Goal: Task Accomplishment & Management: Use online tool/utility

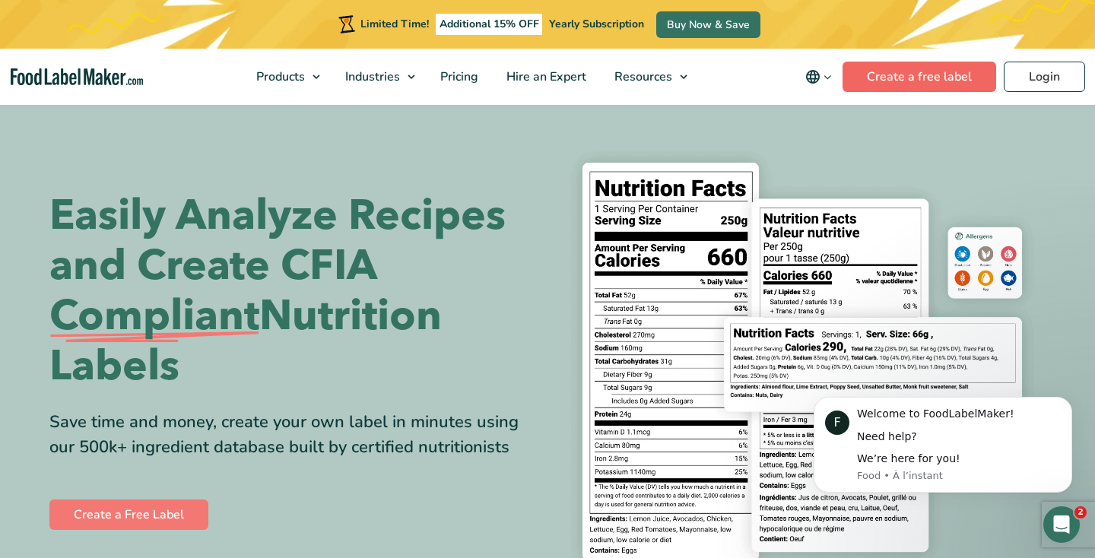
click at [894, 75] on link "Create a free label" at bounding box center [920, 77] width 154 height 30
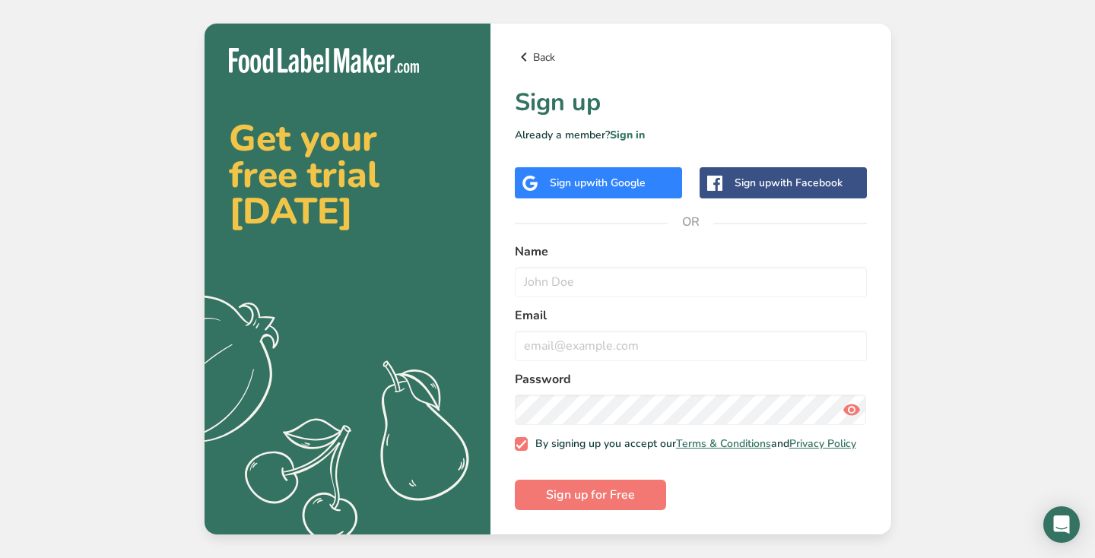
click at [546, 56] on link "Back" at bounding box center [691, 57] width 352 height 18
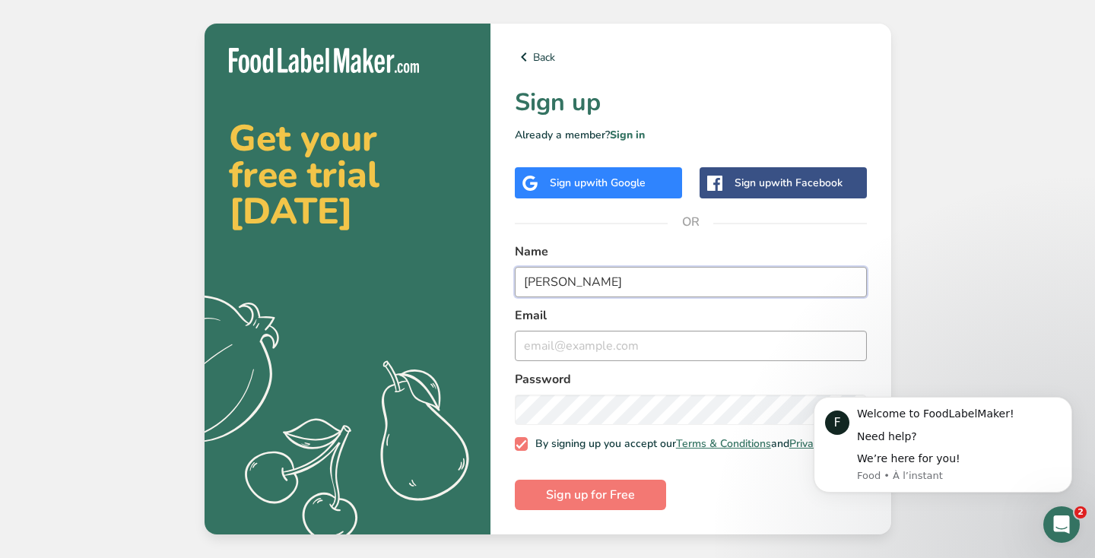
type input "[PERSON_NAME]"
type input "[EMAIL_ADDRESS][DOMAIN_NAME]"
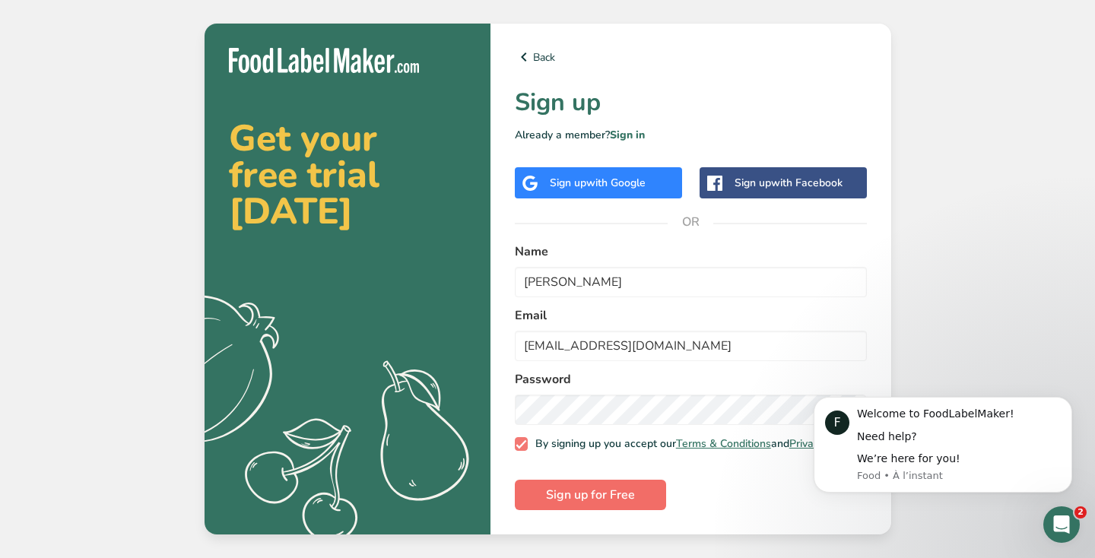
click at [627, 500] on span "Sign up for Free" at bounding box center [590, 495] width 89 height 18
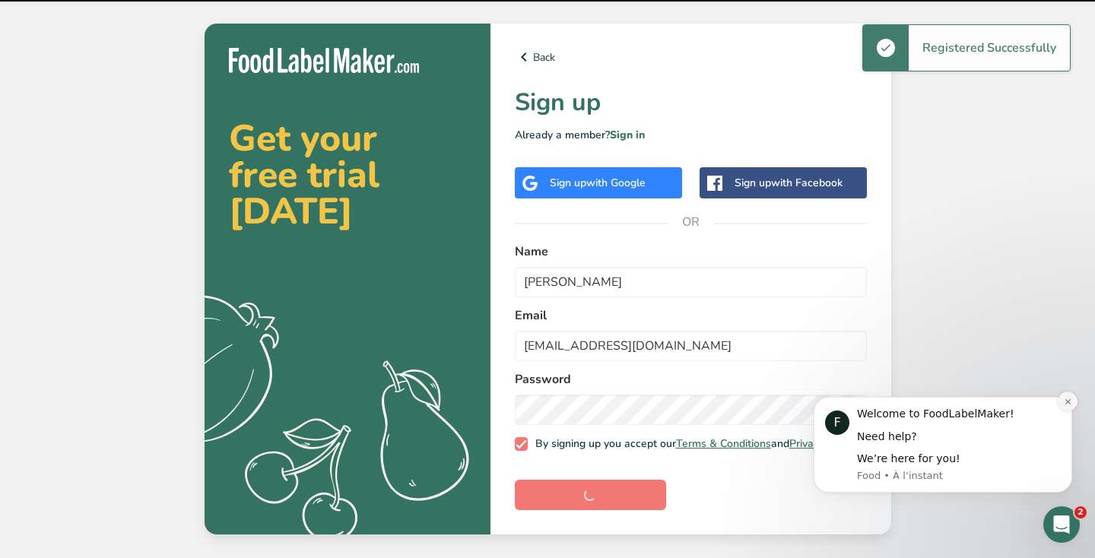
click at [1069, 403] on icon "Dismiss notification" at bounding box center [1068, 402] width 8 height 8
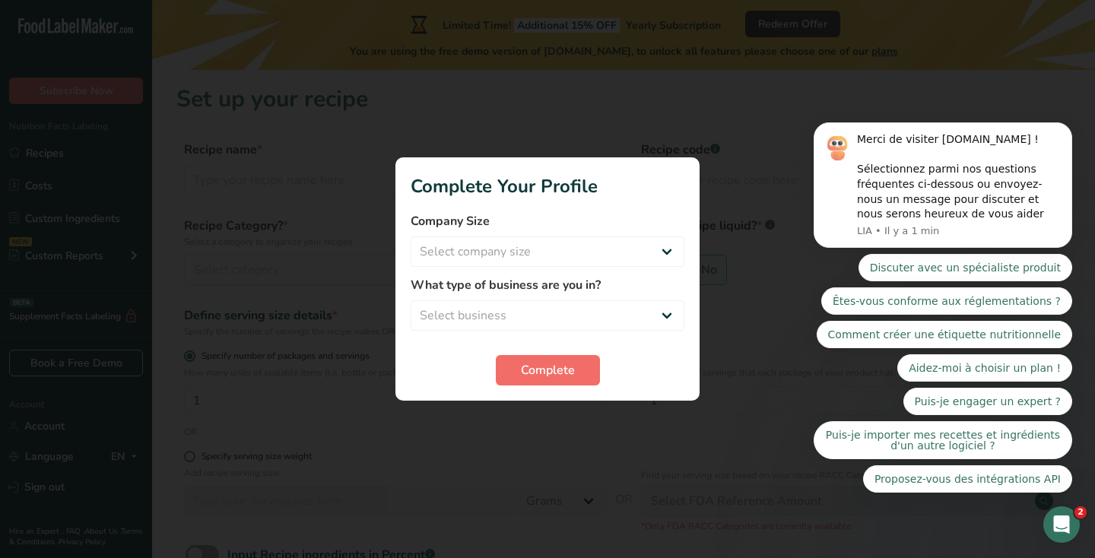
click at [563, 370] on span "Complete" at bounding box center [548, 370] width 54 height 18
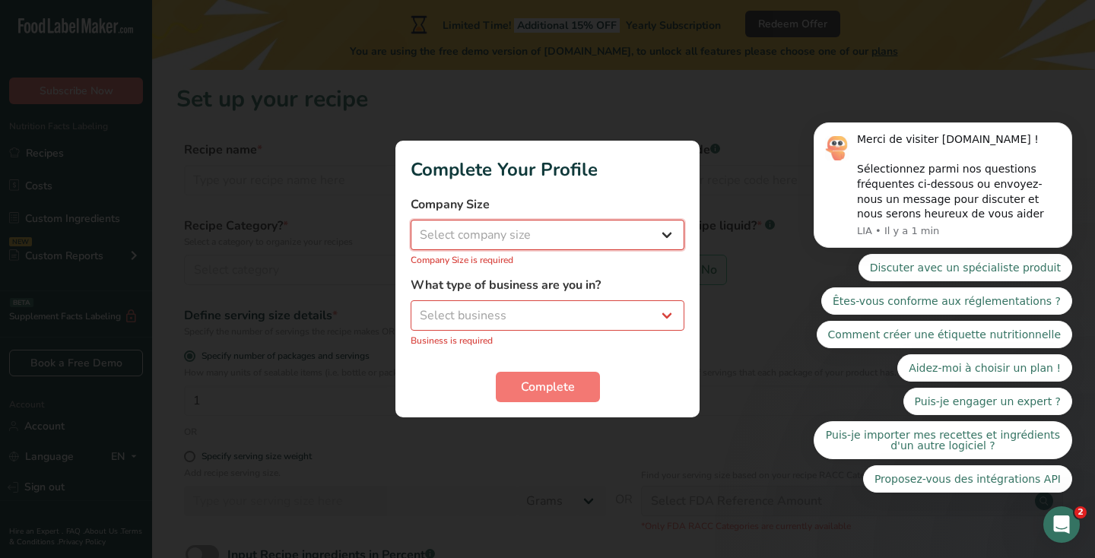
select select "1"
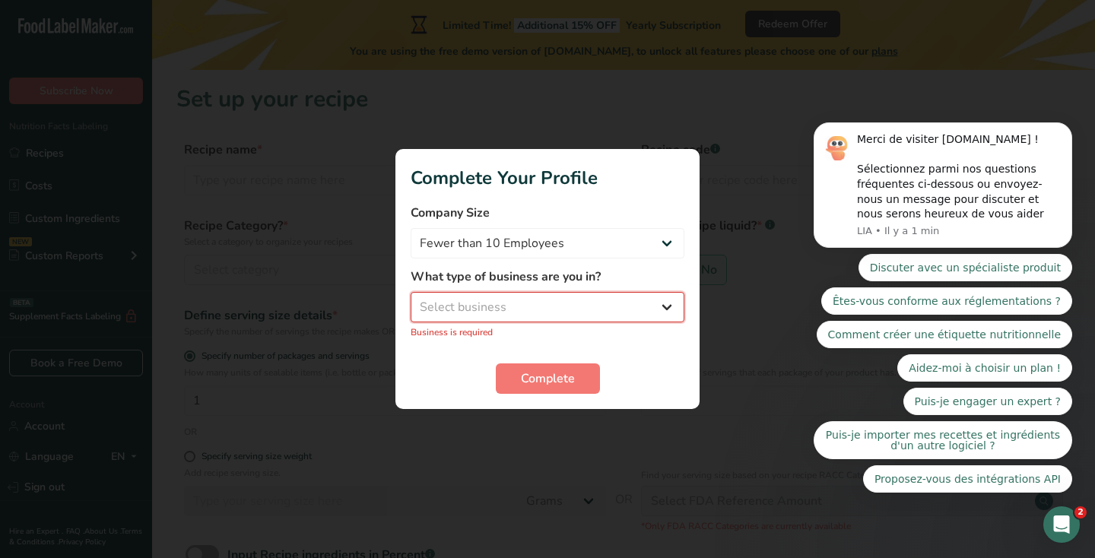
select select "8"
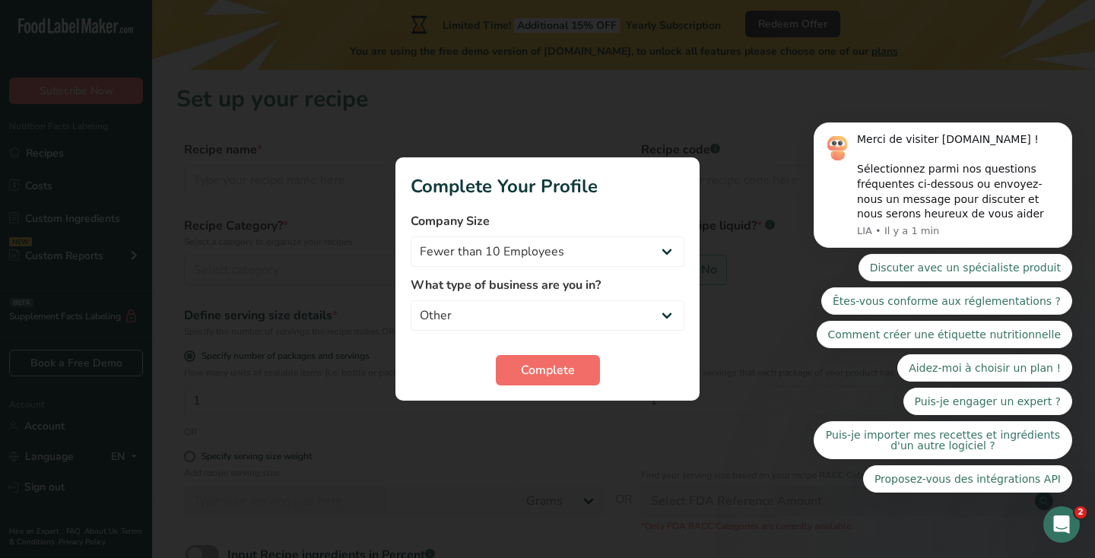
click at [539, 382] on button "Complete" at bounding box center [548, 370] width 104 height 30
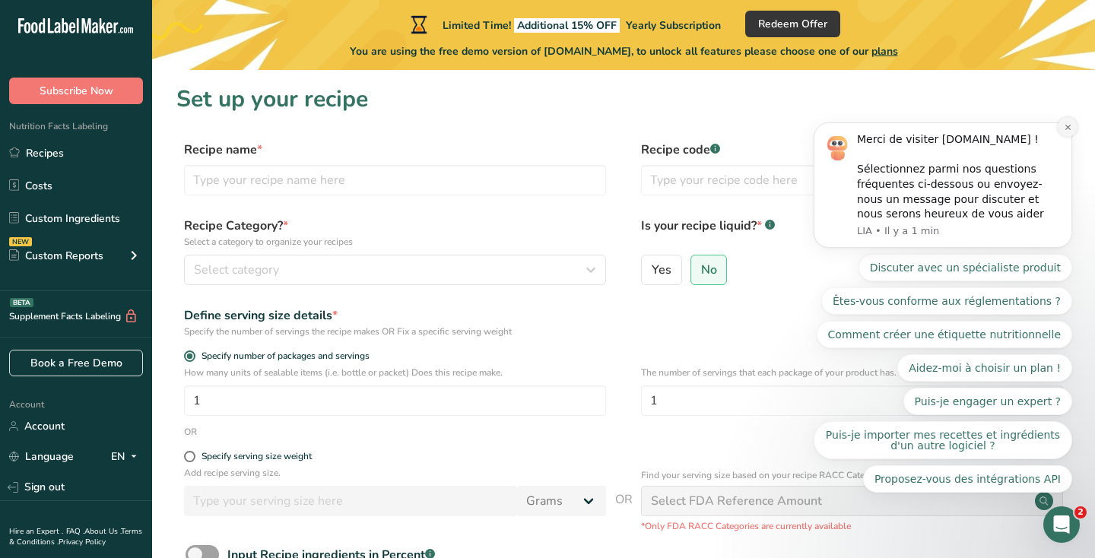
click at [1069, 130] on icon "Dismiss notification" at bounding box center [1067, 127] width 5 height 5
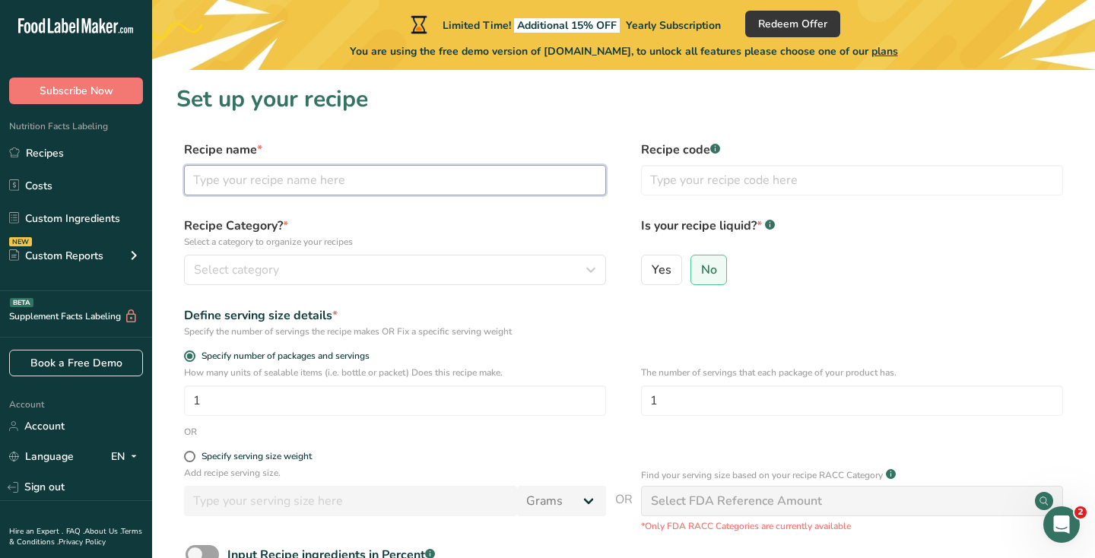
click at [422, 178] on input "text" at bounding box center [395, 180] width 422 height 30
click at [85, 154] on link "Recipes" at bounding box center [76, 152] width 152 height 29
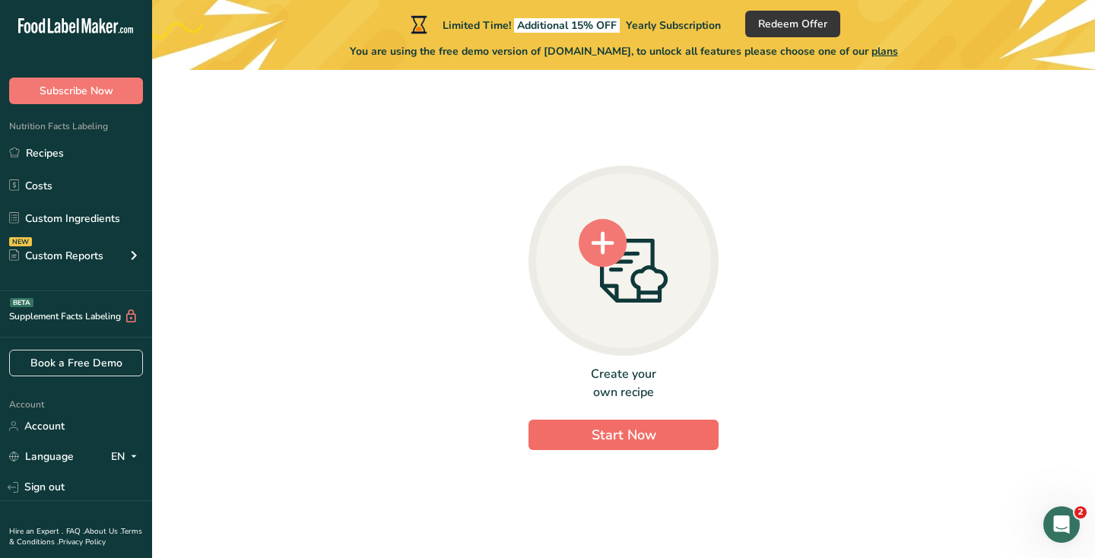
click at [699, 439] on button "Start Now" at bounding box center [624, 435] width 190 height 30
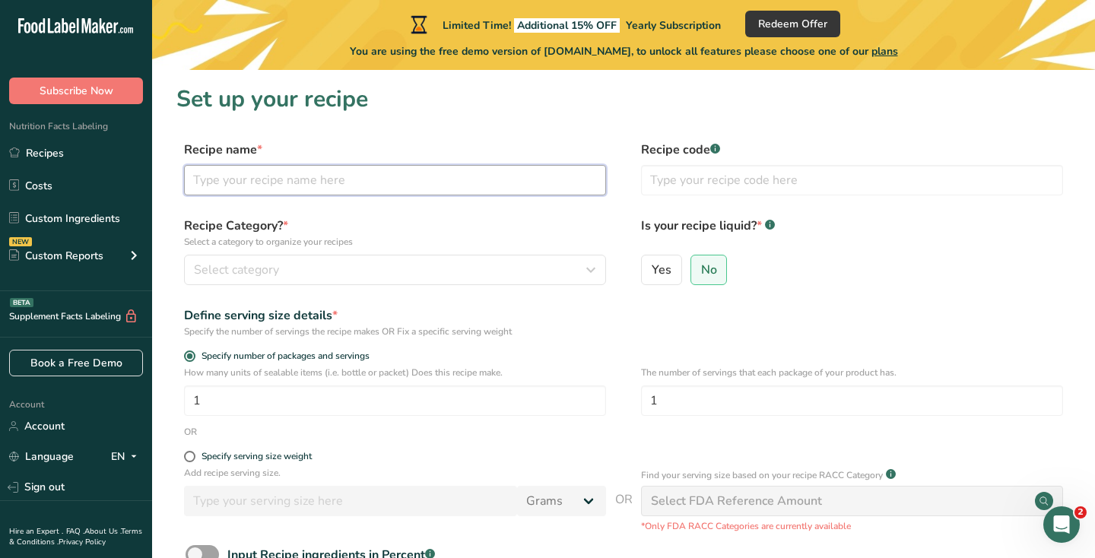
click at [459, 189] on input "text" at bounding box center [395, 180] width 422 height 30
type input "S"
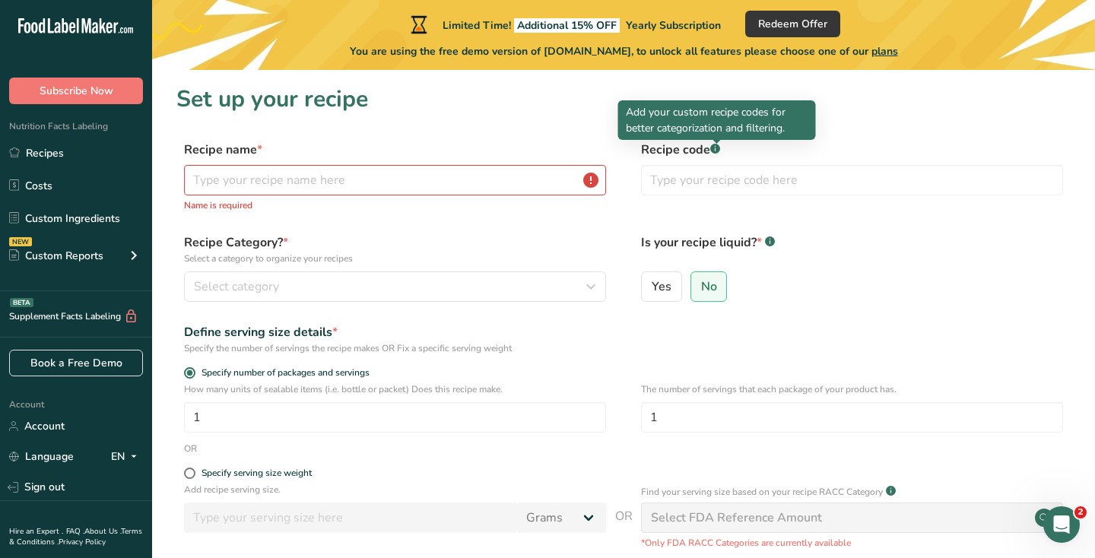
click at [715, 144] on div at bounding box center [717, 144] width 8 height 8
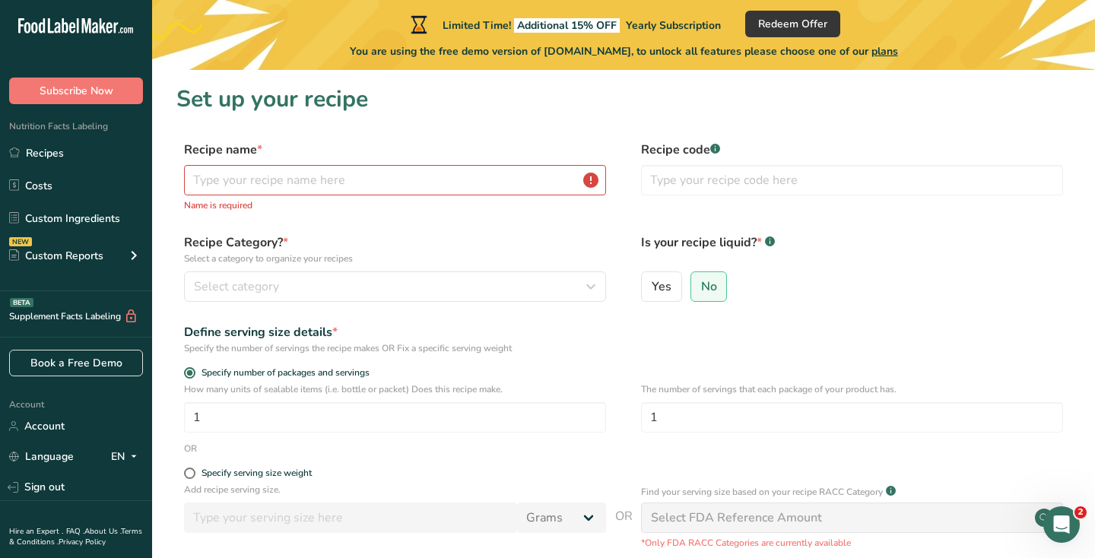
click at [879, 133] on section "Set up your recipe Recipe name * Name is required Recipe code .a-a{fill:#347362…" at bounding box center [623, 380] width 943 height 621
click at [409, 181] on input "text" at bounding box center [395, 180] width 422 height 30
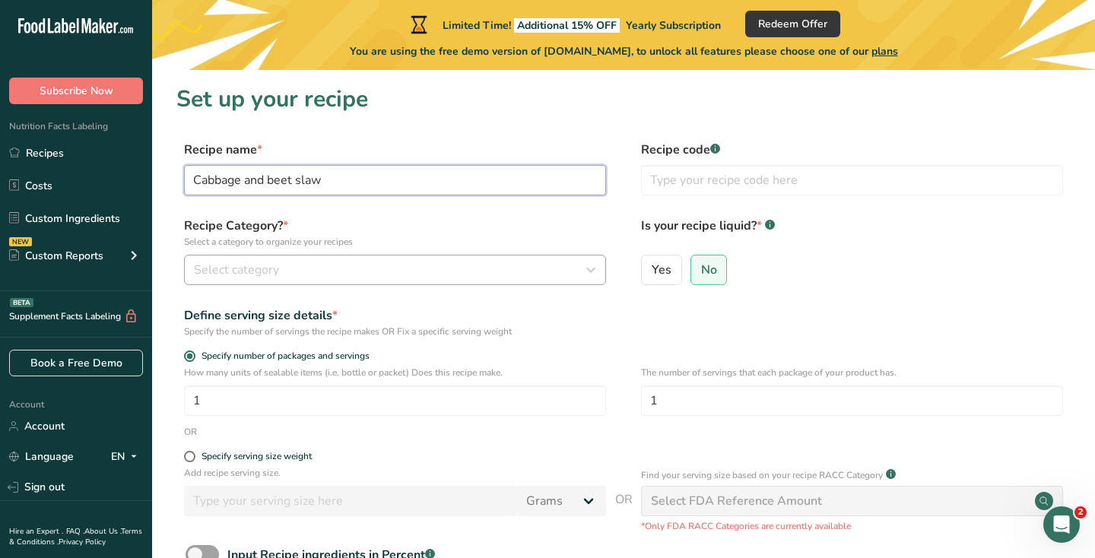
type input "Cabbage and beet slaw"
click at [370, 259] on button "Select category" at bounding box center [395, 270] width 422 height 30
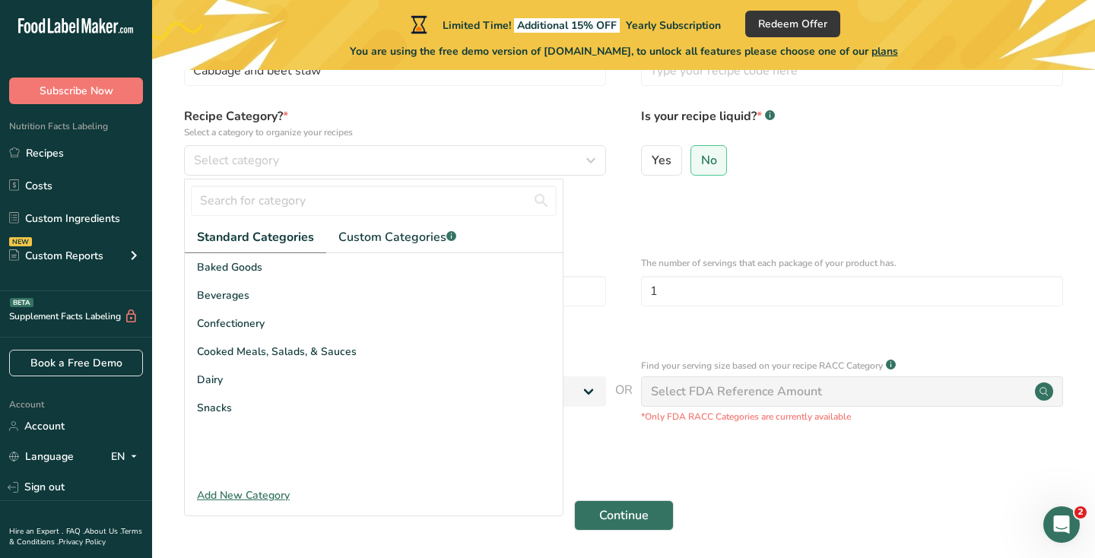
scroll to position [112, 0]
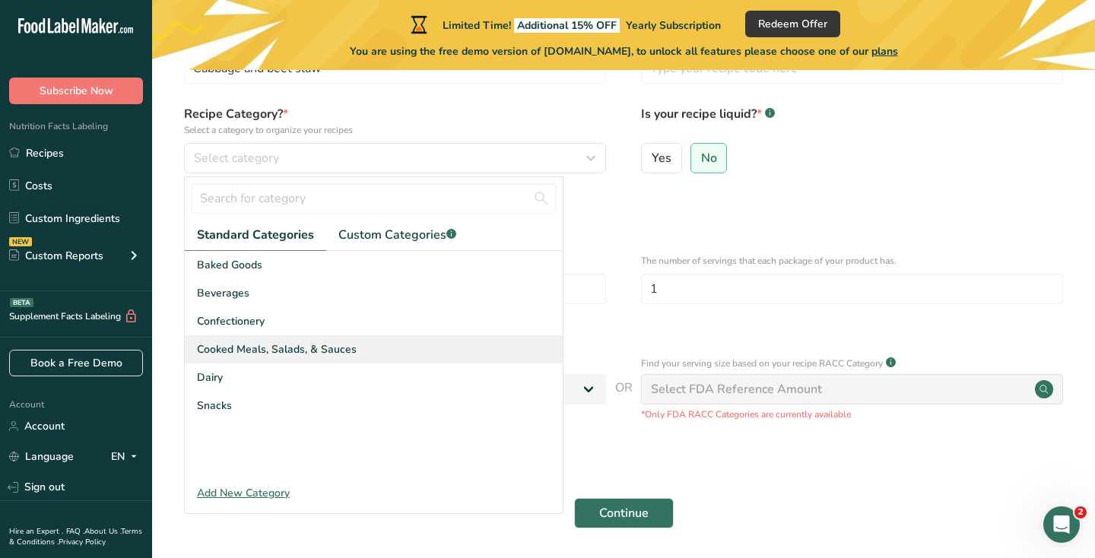
click at [283, 345] on span "Cooked Meals, Salads, & Sauces" at bounding box center [277, 350] width 160 height 16
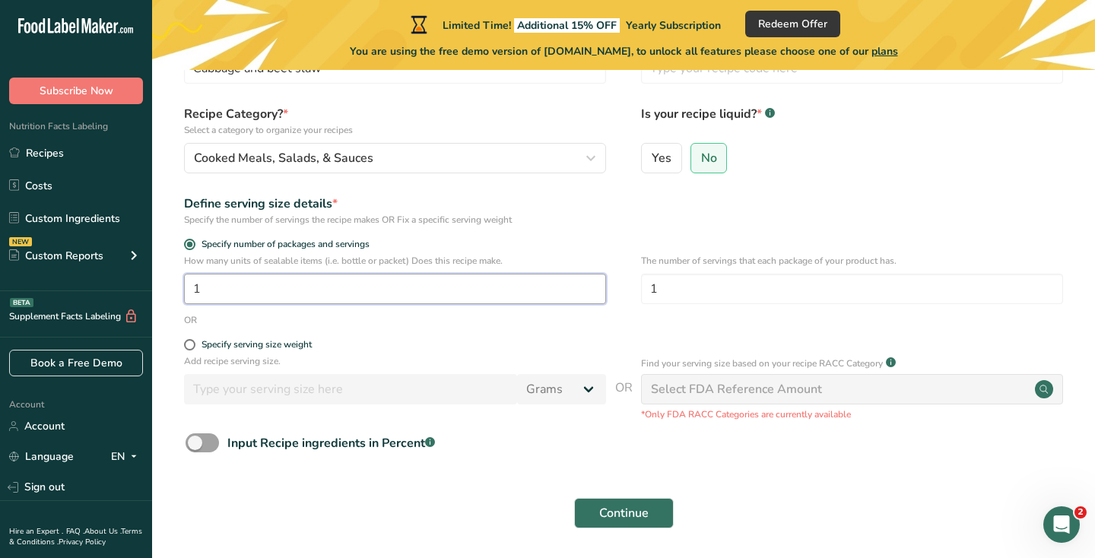
click at [245, 289] on input "1" at bounding box center [395, 289] width 422 height 30
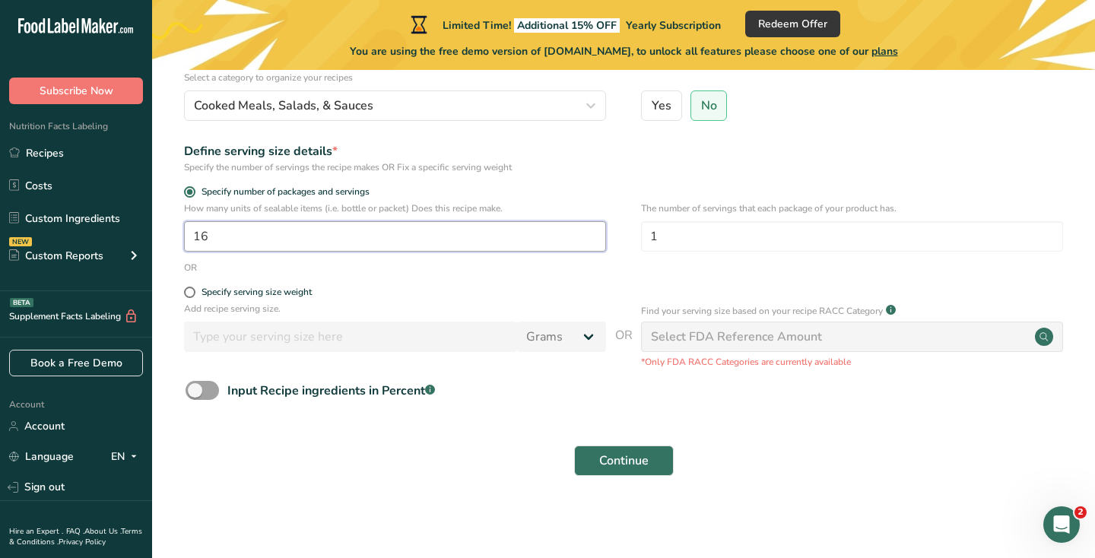
scroll to position [164, 0]
type input "16"
click at [726, 334] on div "Select FDA Reference Amount" at bounding box center [736, 338] width 171 height 18
click at [627, 458] on span "Continue" at bounding box center [623, 462] width 49 height 18
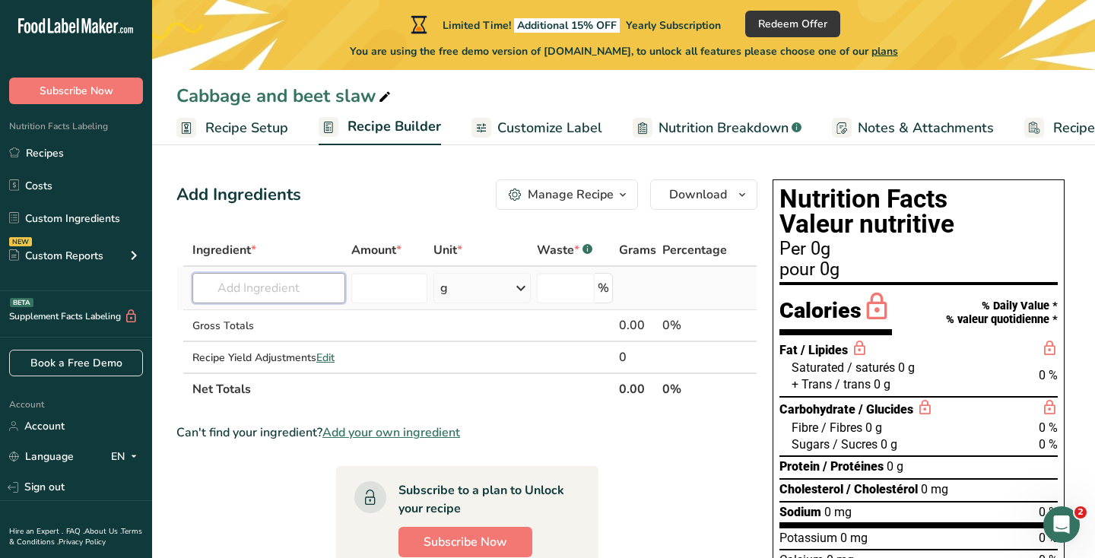
click at [288, 294] on input "text" at bounding box center [268, 288] width 153 height 30
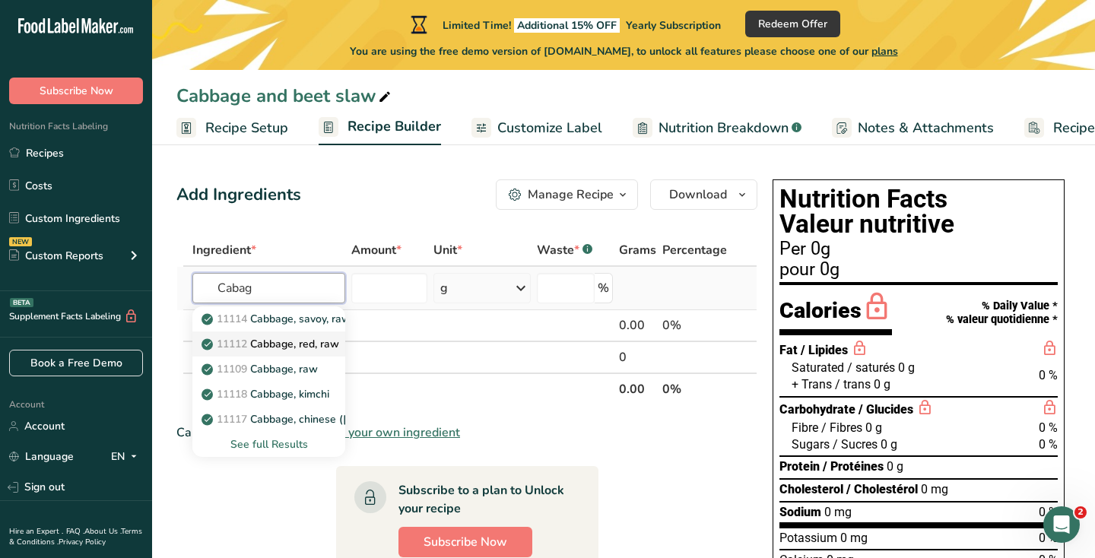
type input "Cabag"
click at [313, 337] on p "11112 Cabbage, red, raw" at bounding box center [272, 344] width 135 height 16
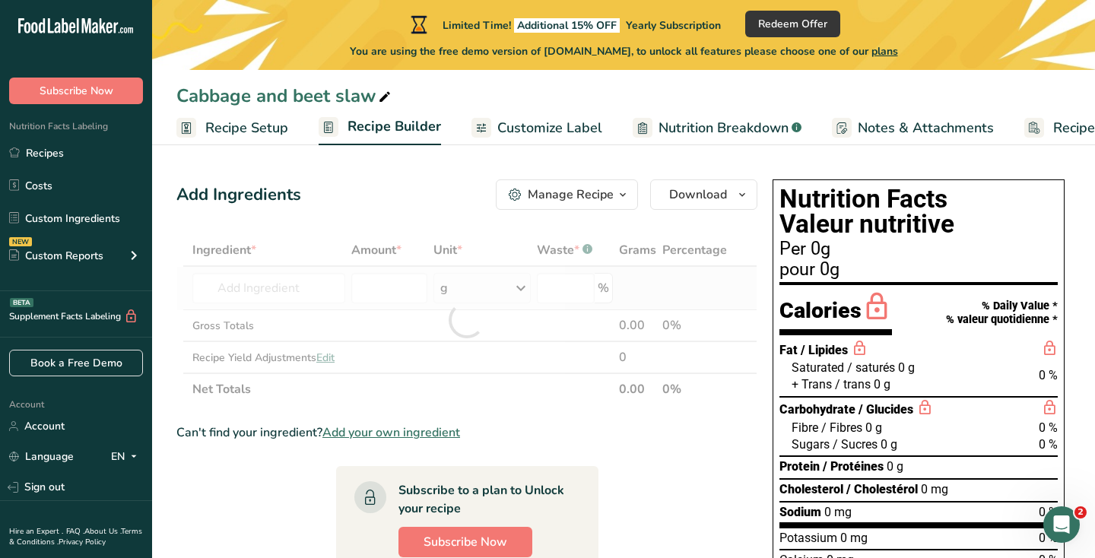
type input "Cabbage, red, raw"
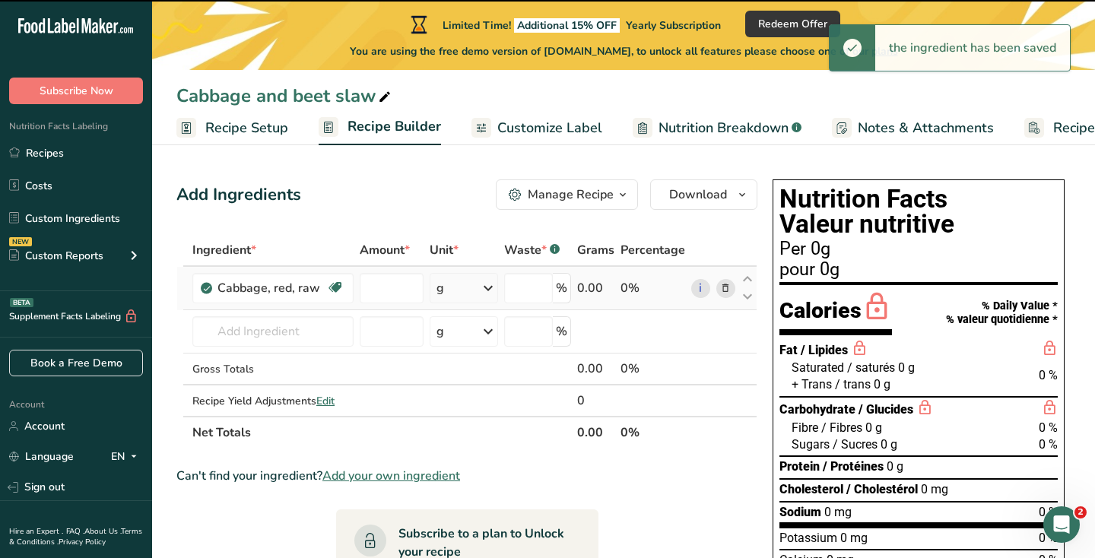
type input "0"
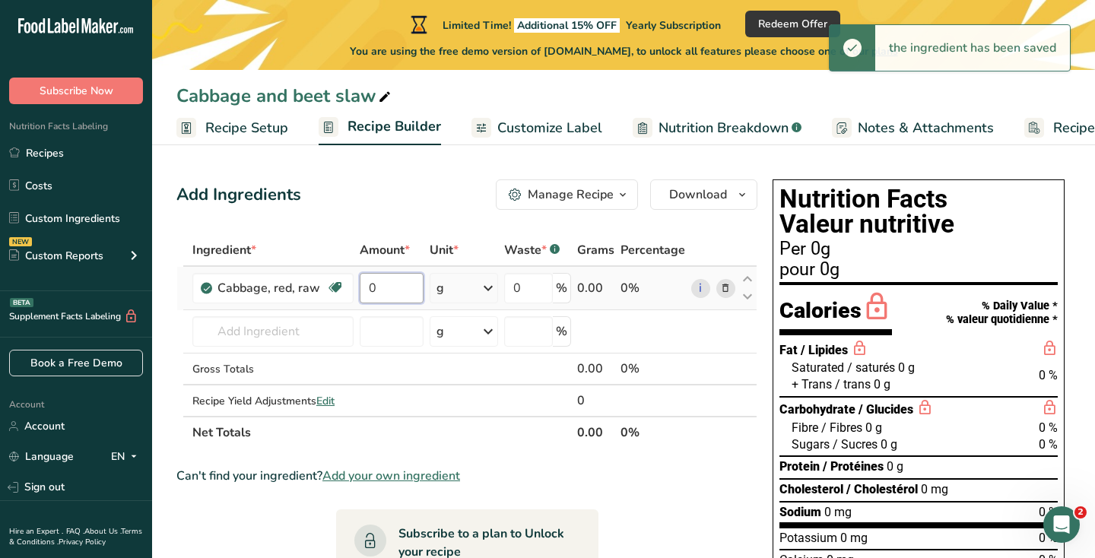
click at [396, 288] on input "0" at bounding box center [392, 288] width 64 height 30
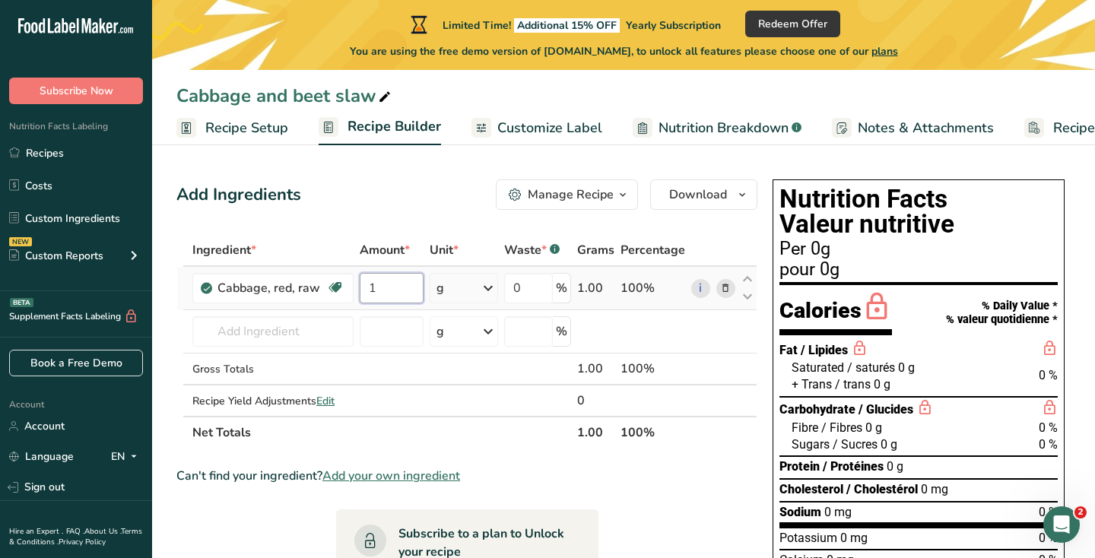
type input "1"
click at [491, 282] on div "Ingredient * Amount * Unit * Waste * .a-a{fill:#347362;}.b-a{fill:#fff;} Grams …" at bounding box center [466, 341] width 581 height 214
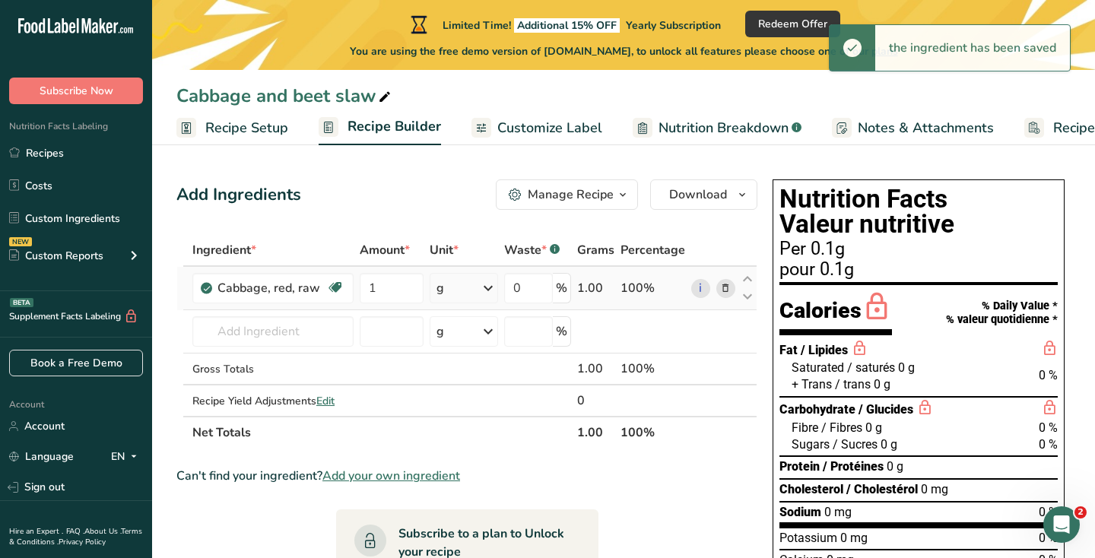
click at [491, 282] on icon at bounding box center [488, 288] width 18 height 27
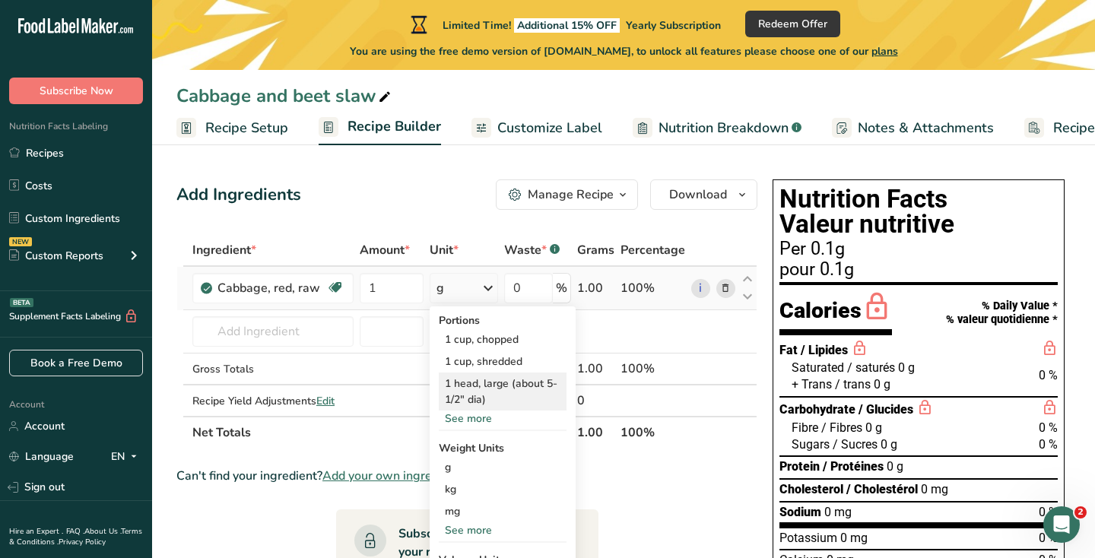
click at [513, 394] on div "1 head, large (about 5-1/2" dia)" at bounding box center [503, 392] width 128 height 38
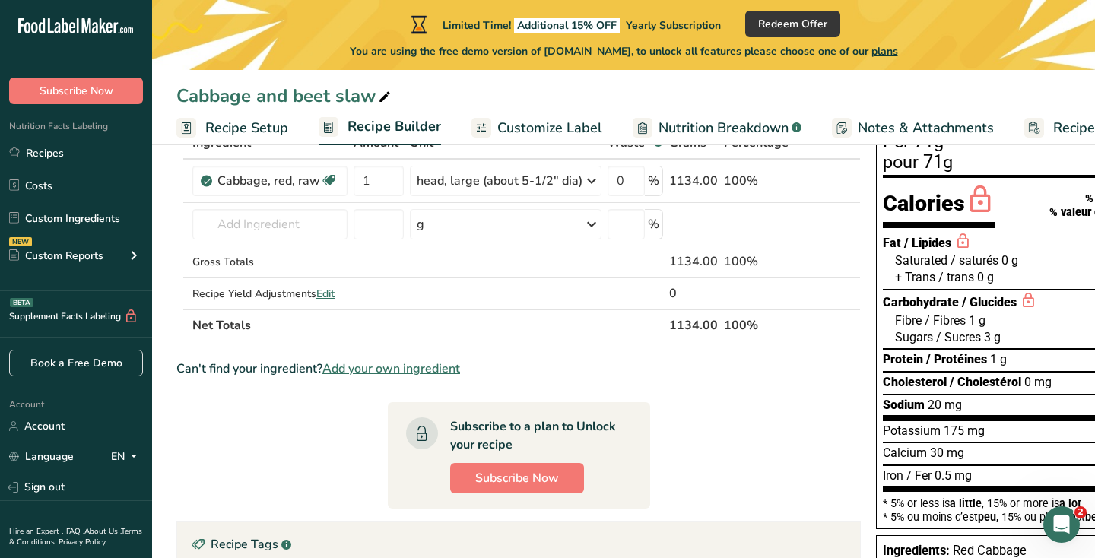
scroll to position [107, 0]
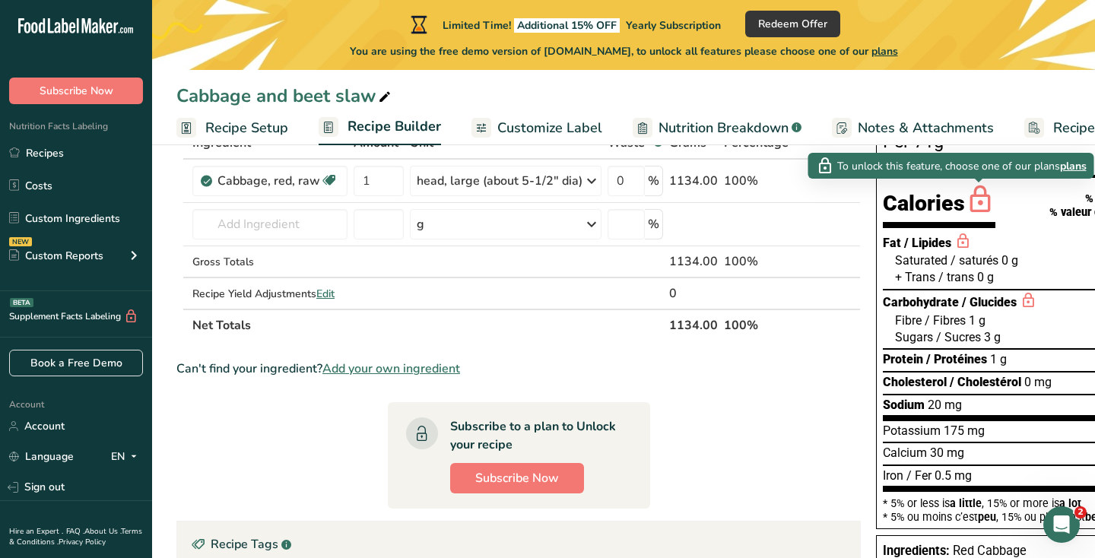
click at [982, 196] on icon at bounding box center [980, 201] width 30 height 36
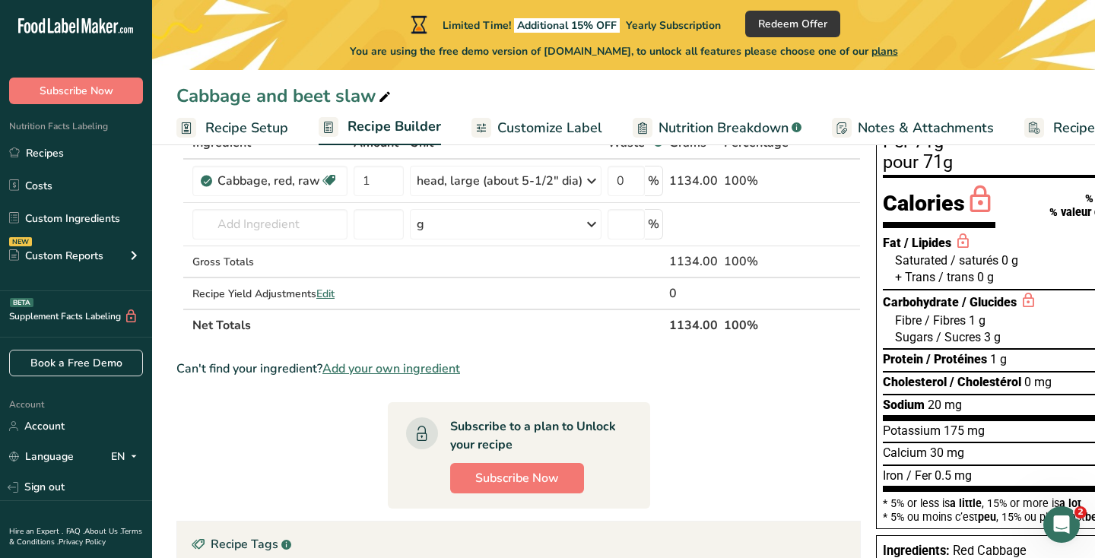
click at [983, 199] on icon at bounding box center [980, 201] width 30 height 36
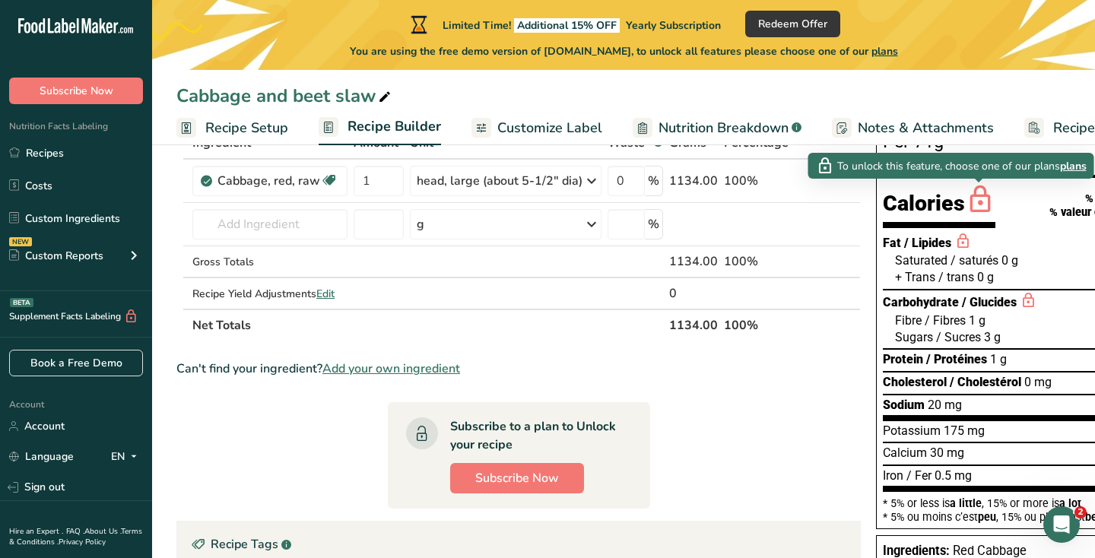
click at [1072, 170] on span "plans" at bounding box center [1073, 166] width 27 height 16
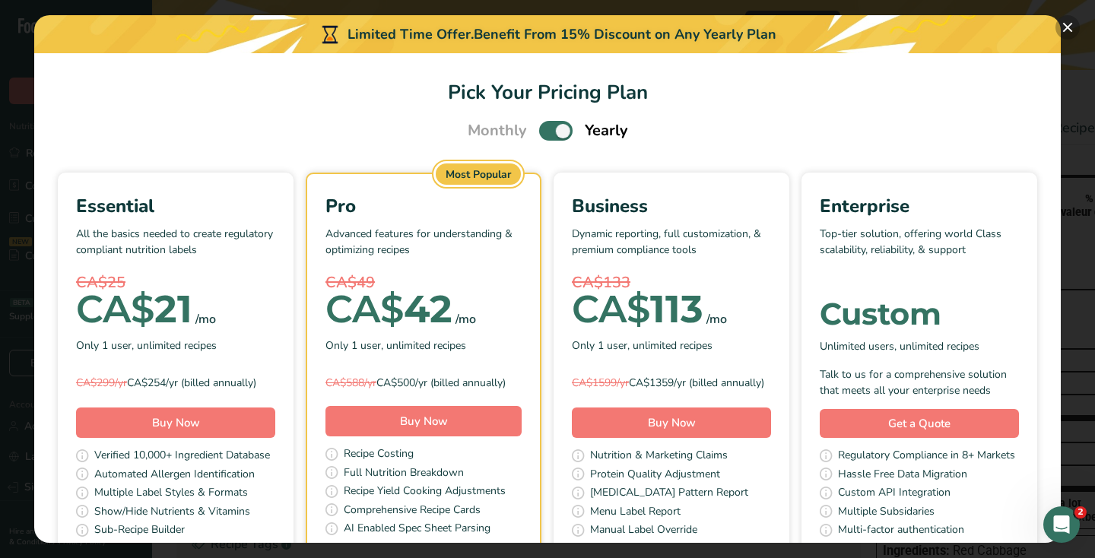
click at [1071, 32] on button "Pick Your Pricing Plan Modal" at bounding box center [1068, 27] width 24 height 24
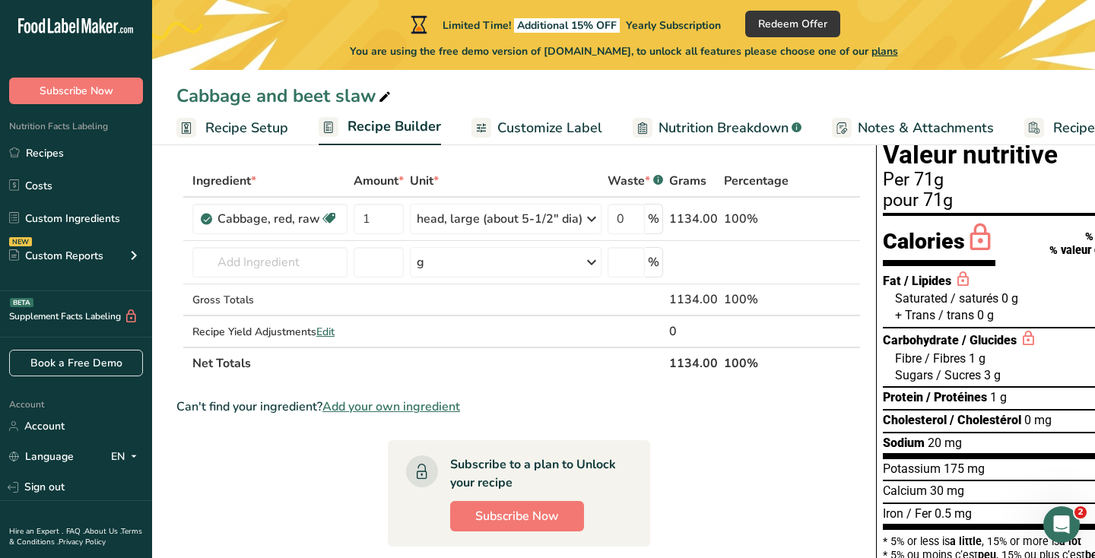
scroll to position [67, 0]
